Goal: Task Accomplishment & Management: Use online tool/utility

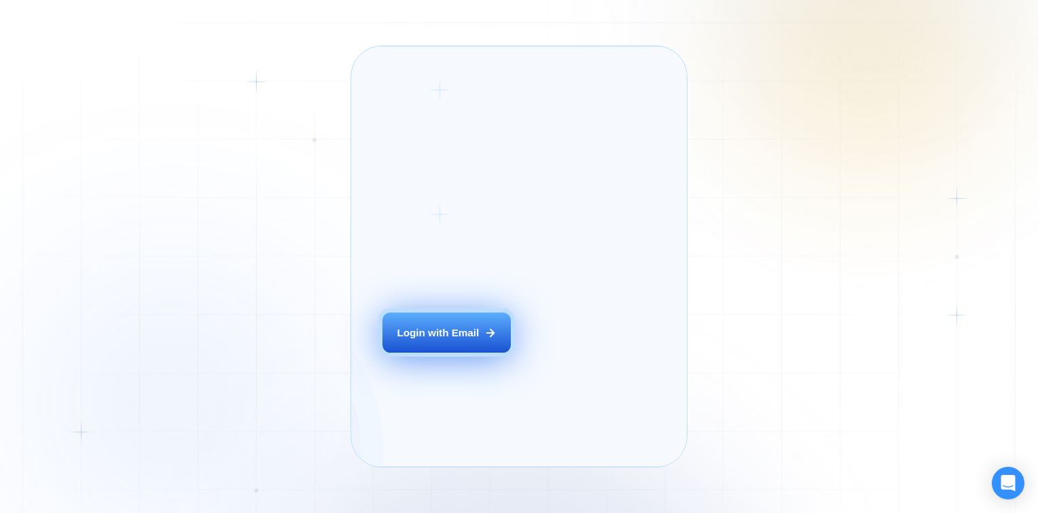
click at [482, 355] on div "Login ‍ Welcome to GigRadar. AI Business Manager for Agencies Login with Email" at bounding box center [464, 256] width 194 height 389
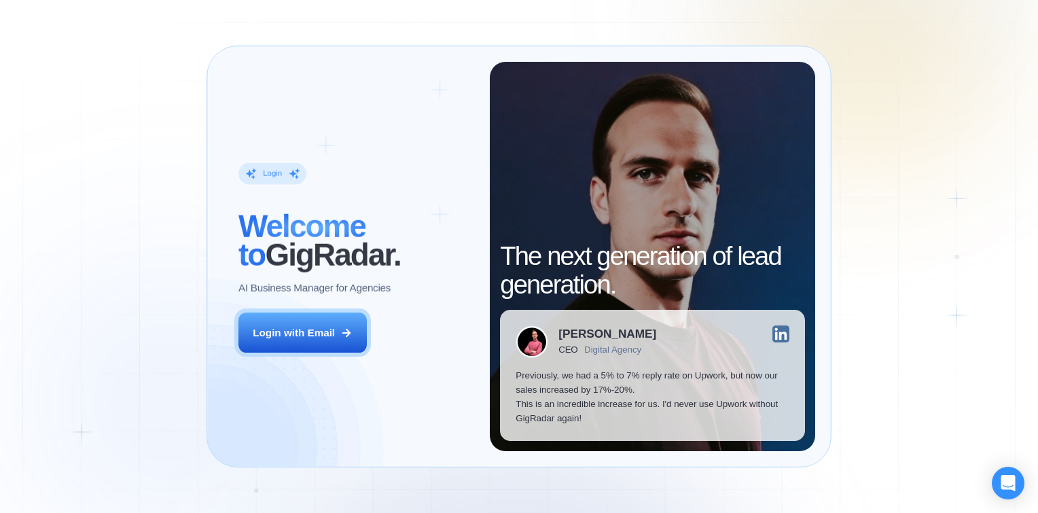
click at [230, 327] on div "Login ‍ Welcome to GigRadar. AI Business Manager for Agencies Login with Email" at bounding box center [356, 256] width 267 height 389
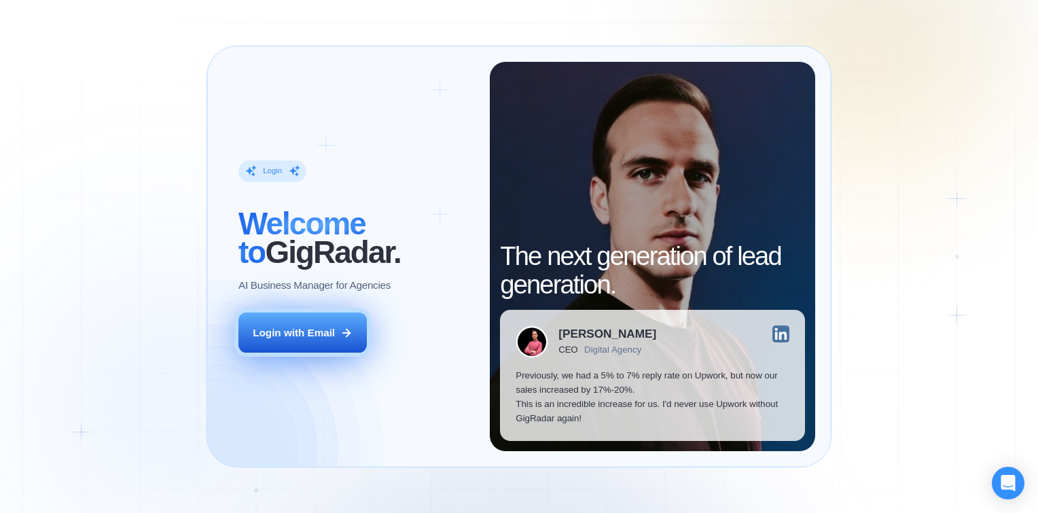
click at [285, 330] on div "Login with Email" at bounding box center [294, 332] width 82 height 14
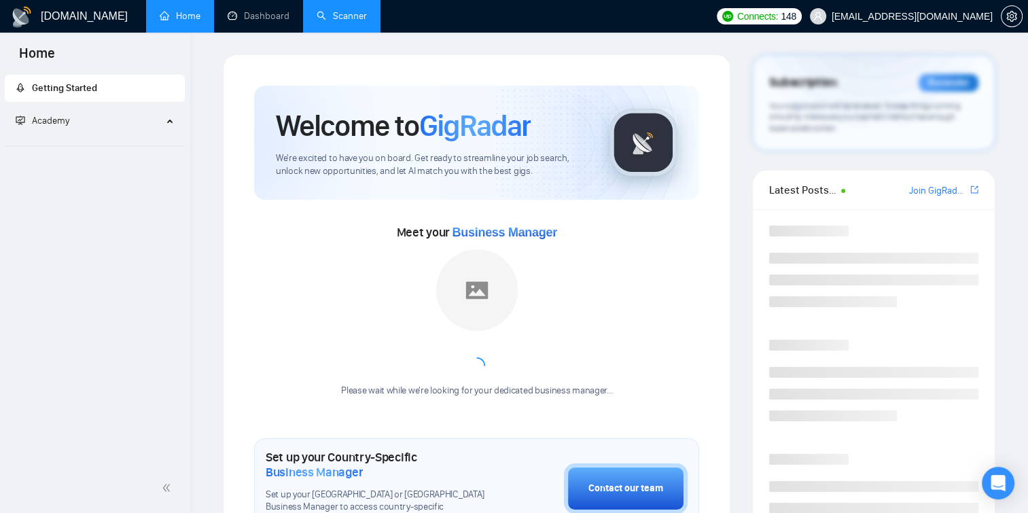
click at [347, 16] on link "Scanner" at bounding box center [342, 16] width 50 height 12
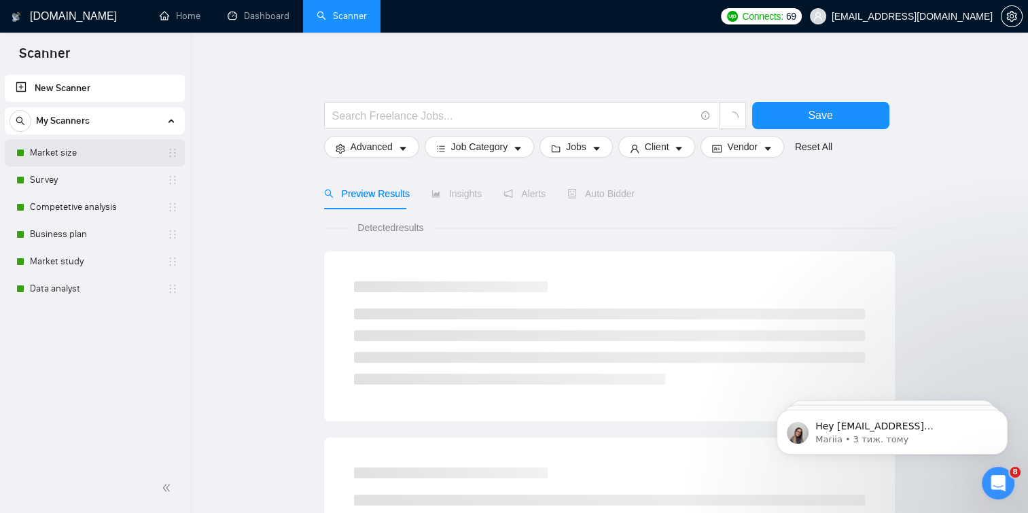
click at [109, 143] on link "Market size" at bounding box center [94, 152] width 129 height 27
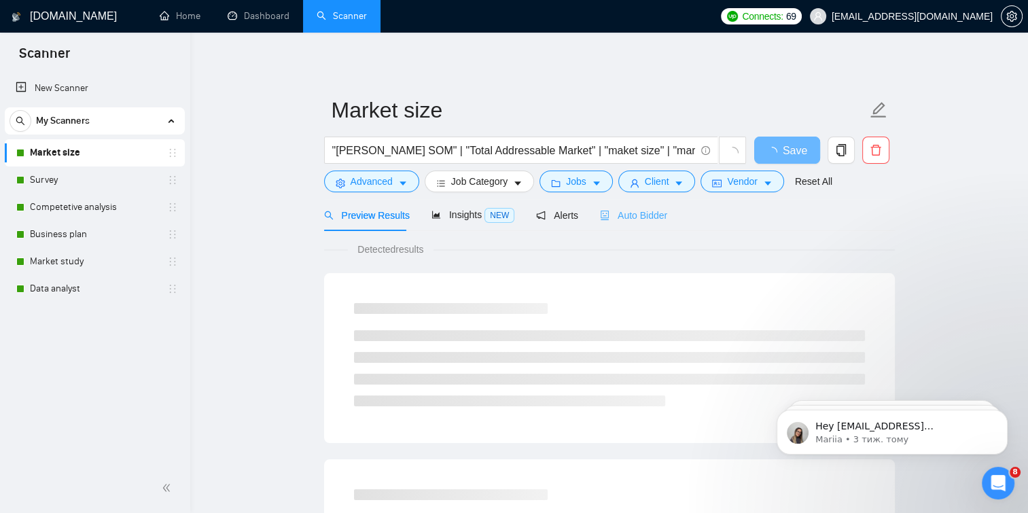
click at [615, 207] on div "Auto Bidder" at bounding box center [633, 215] width 67 height 32
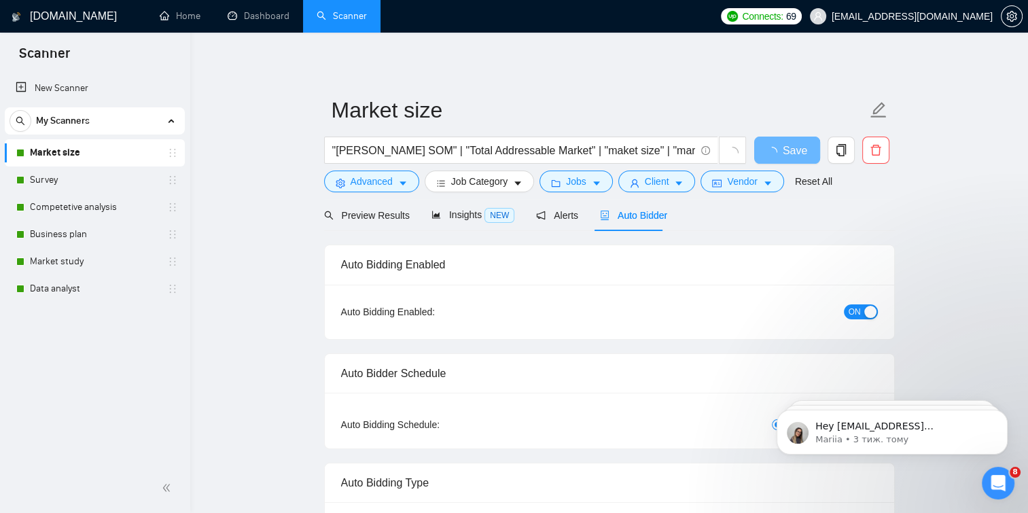
checkbox input "true"
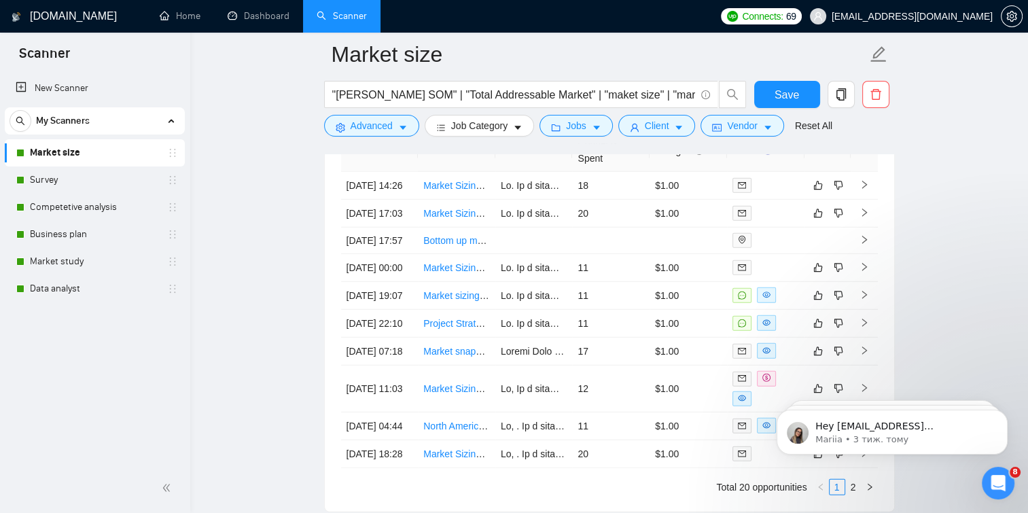
scroll to position [3698, 0]
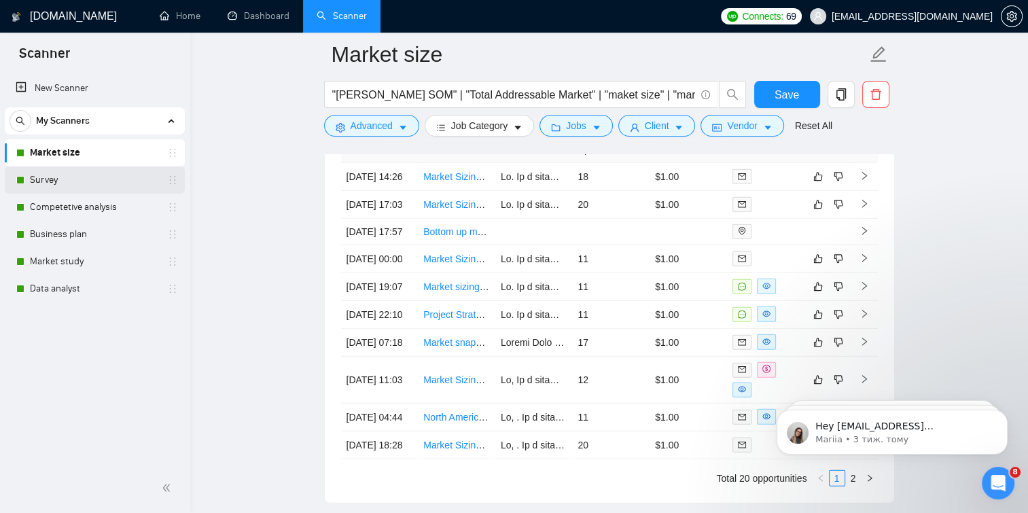
click at [48, 185] on link "Survey" at bounding box center [94, 179] width 129 height 27
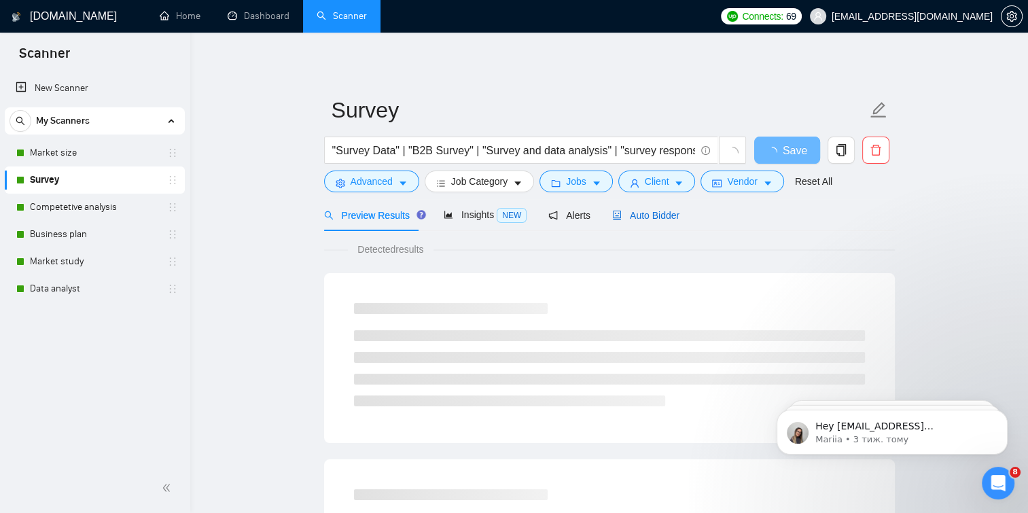
click at [656, 211] on span "Auto Bidder" at bounding box center [645, 215] width 67 height 11
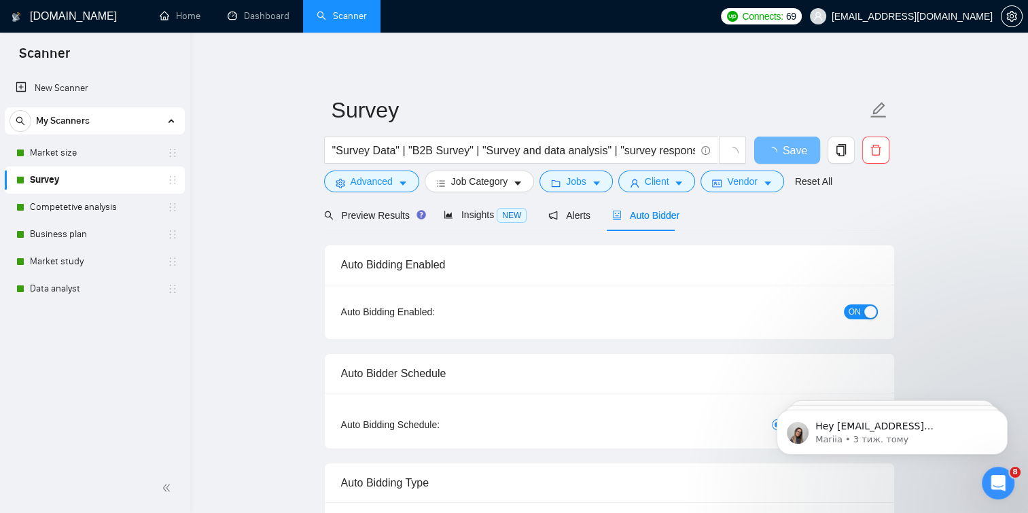
checkbox input "true"
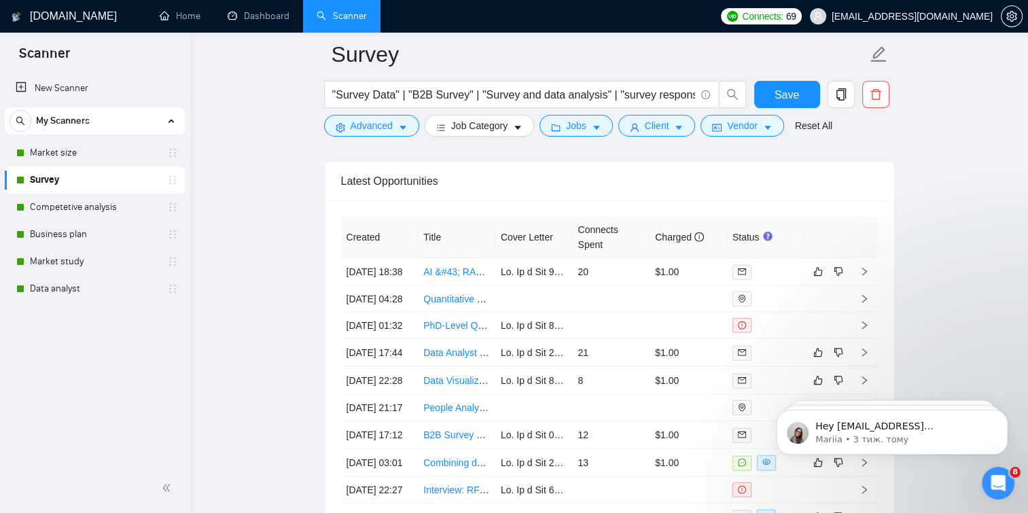
scroll to position [3561, 0]
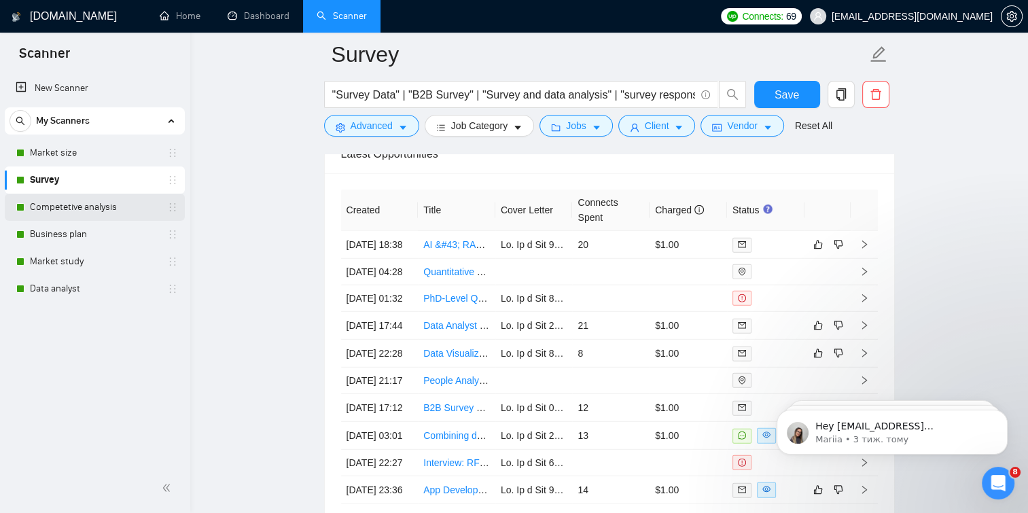
click at [48, 213] on link "Competetive analysis" at bounding box center [94, 207] width 129 height 27
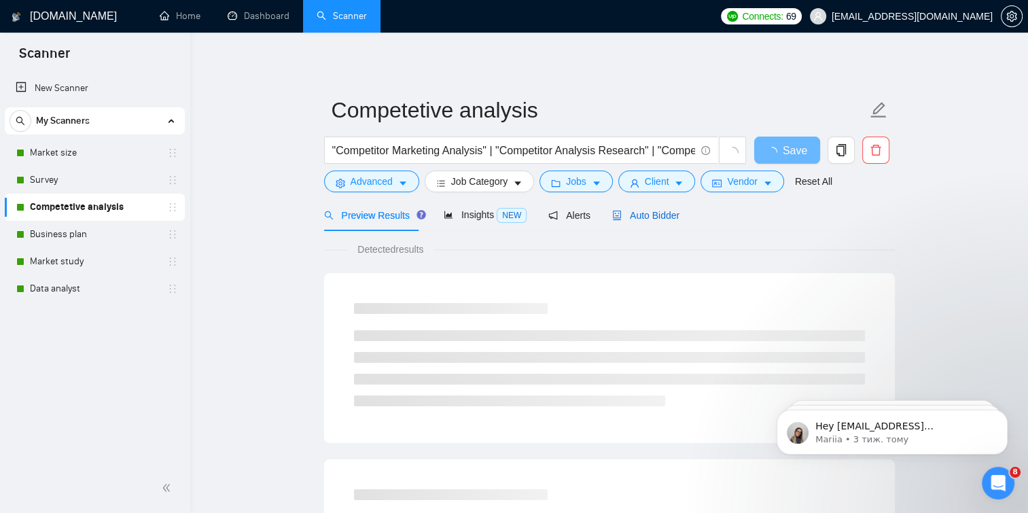
click at [613, 216] on icon "robot" at bounding box center [617, 216] width 8 height 10
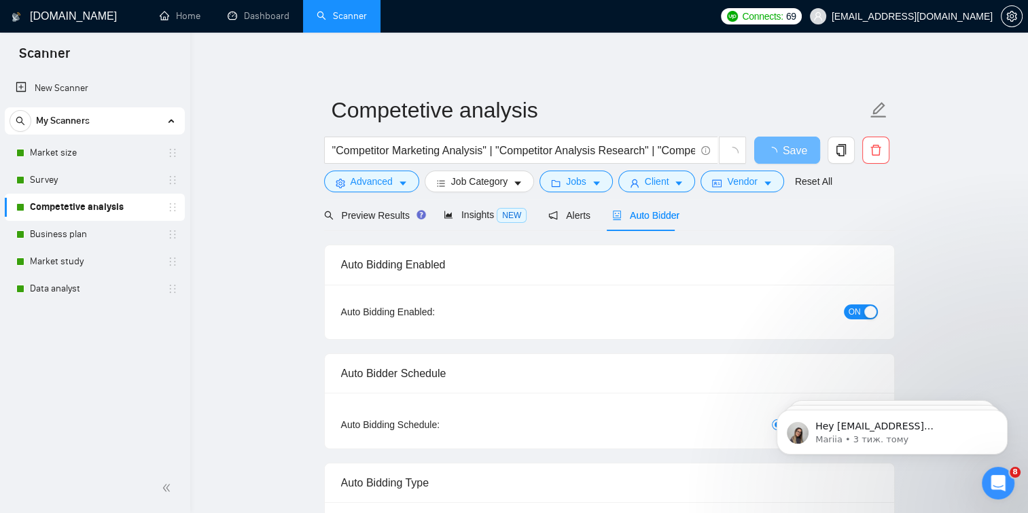
checkbox input "true"
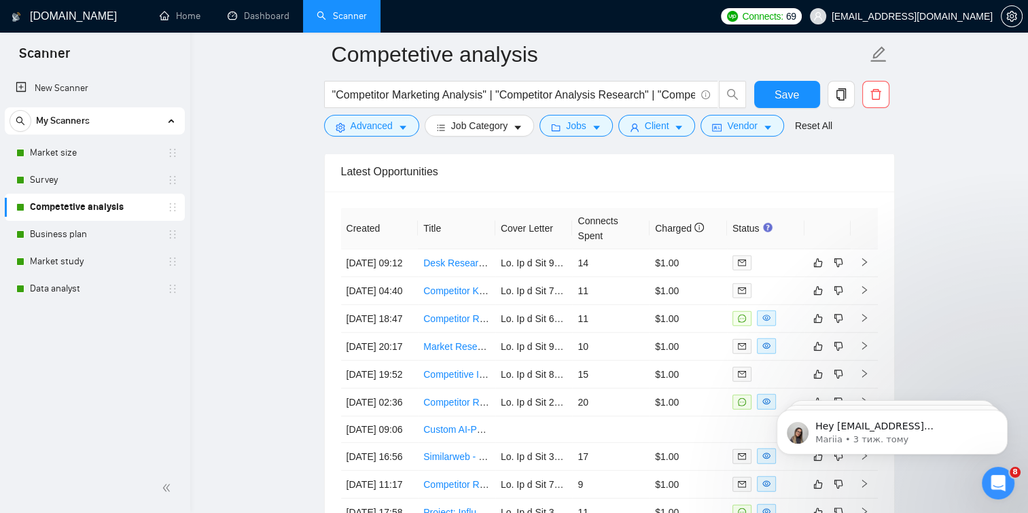
scroll to position [3667, 0]
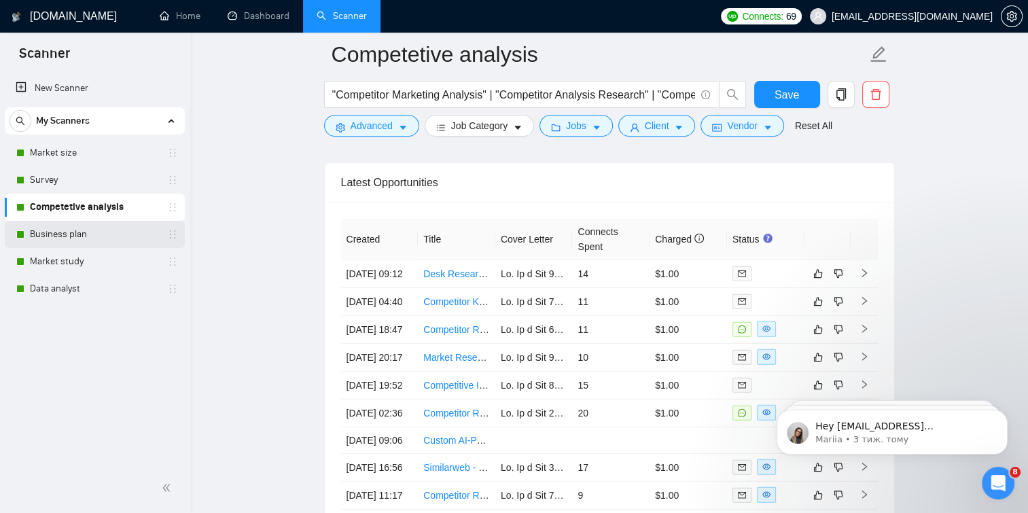
click at [117, 229] on link "Business plan" at bounding box center [94, 234] width 129 height 27
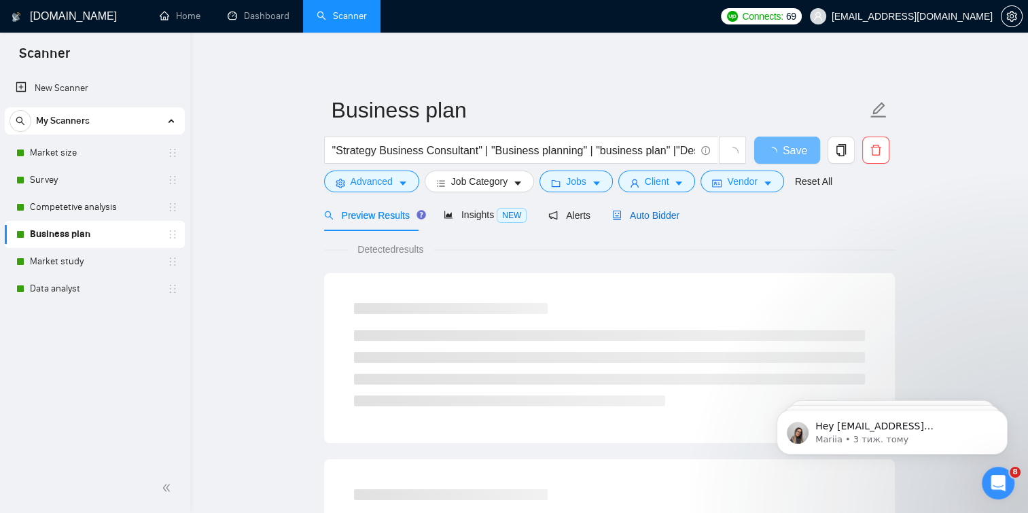
click at [650, 221] on span "Auto Bidder" at bounding box center [645, 215] width 67 height 11
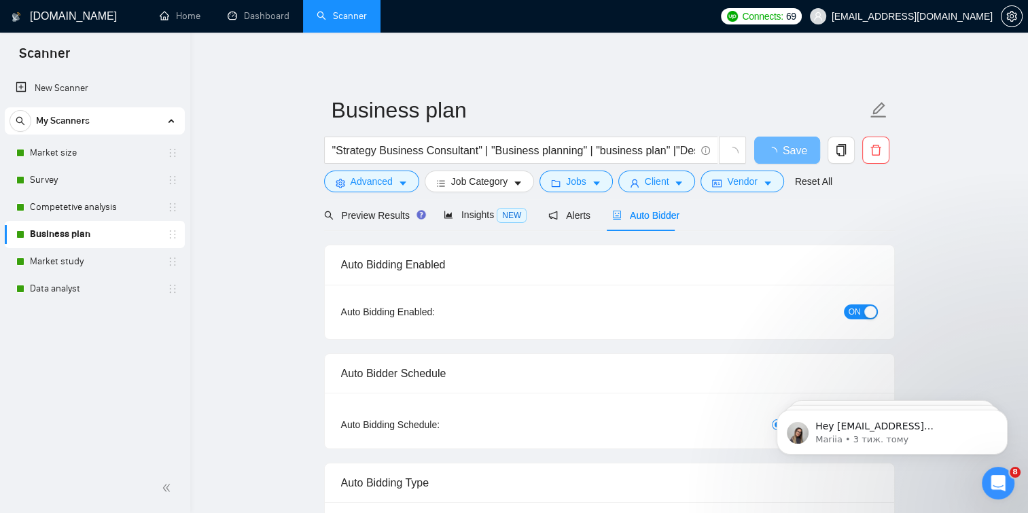
checkbox input "true"
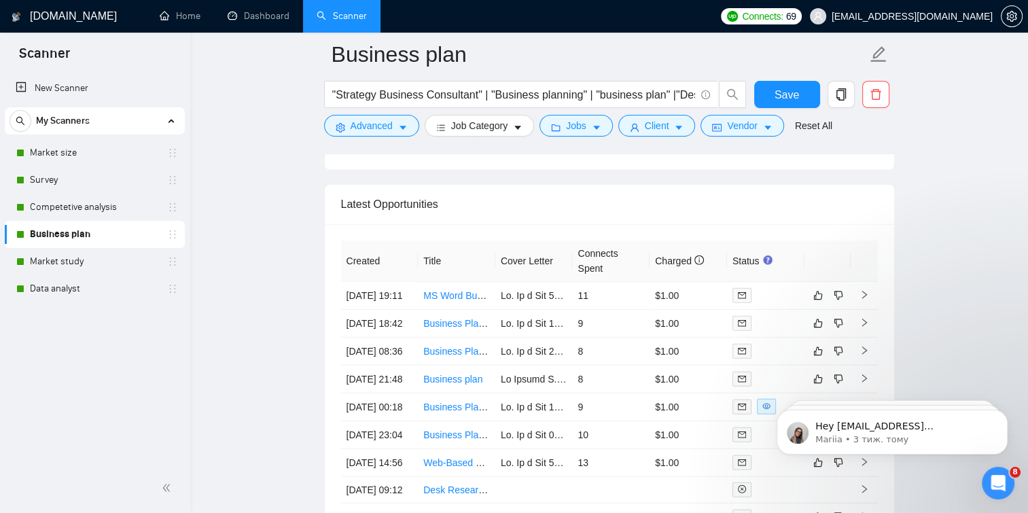
scroll to position [3580, 0]
click at [45, 266] on link "Market study" at bounding box center [94, 261] width 129 height 27
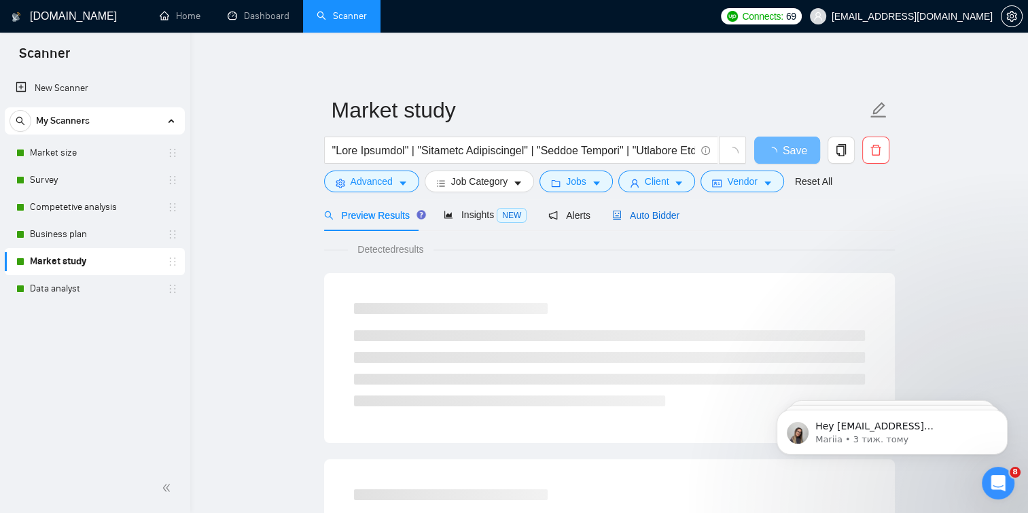
click at [635, 215] on span "Auto Bidder" at bounding box center [645, 215] width 67 height 11
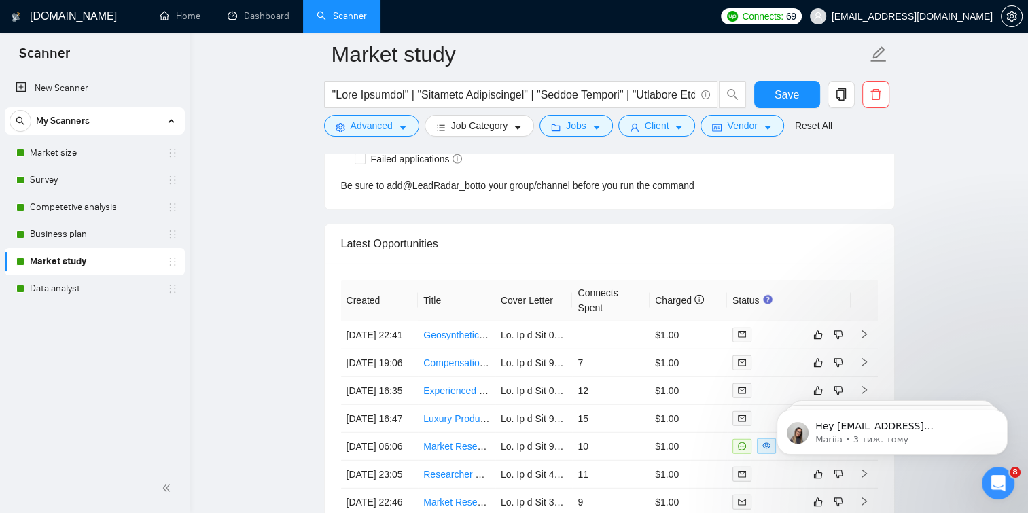
scroll to position [3628, 0]
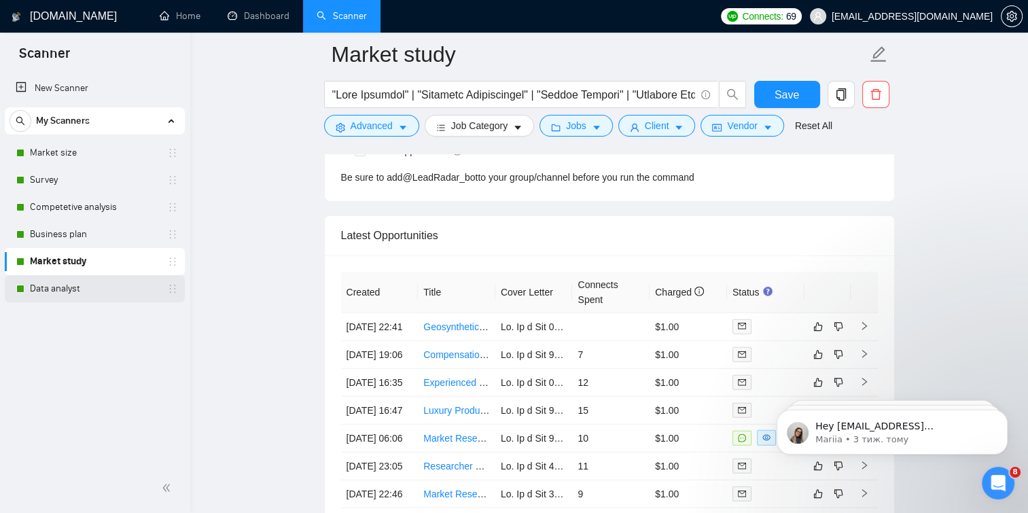
click at [71, 283] on link "Data analyst" at bounding box center [94, 288] width 129 height 27
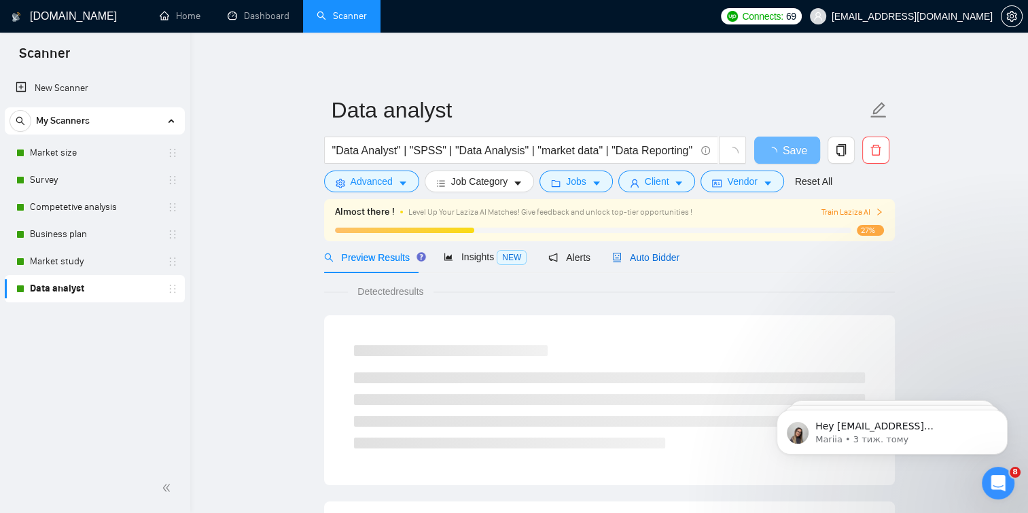
click at [636, 254] on span "Auto Bidder" at bounding box center [645, 257] width 67 height 11
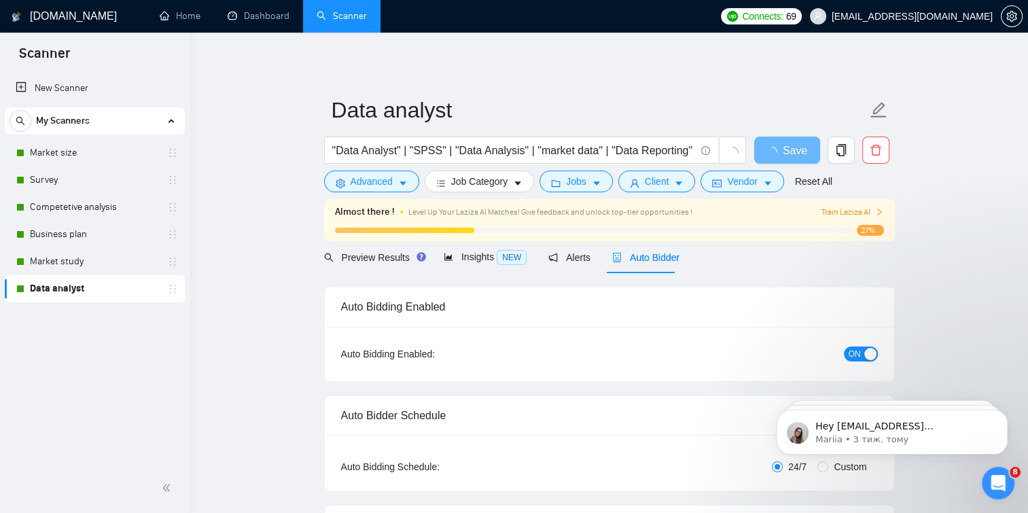
checkbox input "true"
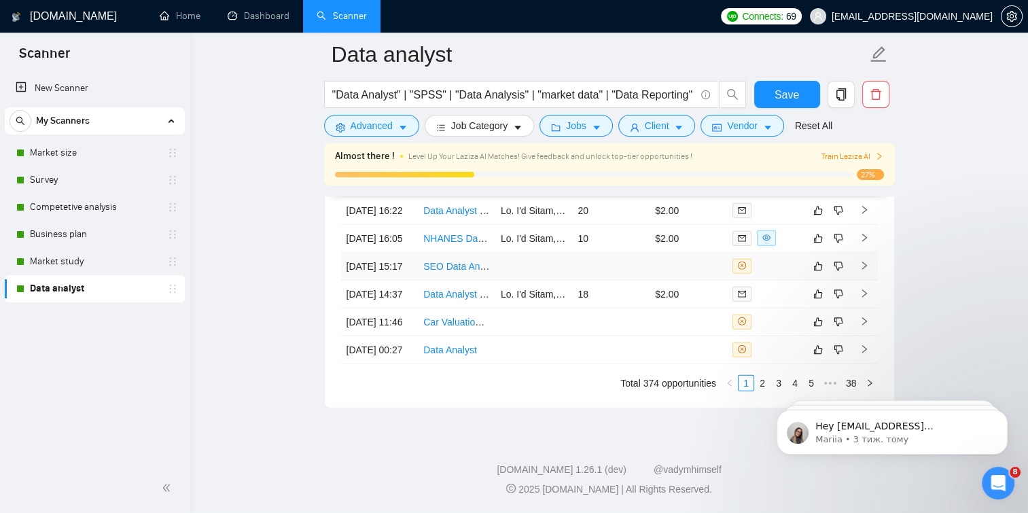
scroll to position [3768, 0]
